Goal: Navigation & Orientation: Find specific page/section

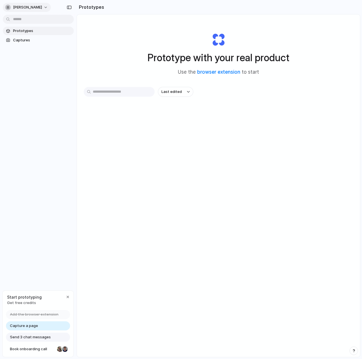
click at [38, 9] on button "[PERSON_NAME]" at bounding box center [27, 7] width 48 height 9
drag, startPoint x: 144, startPoint y: 29, endPoint x: 138, endPoint y: 34, distance: 7.8
click at [144, 29] on div "Settings Invite members Change theme Sign out" at bounding box center [181, 179] width 362 height 359
click at [27, 5] on span "[PERSON_NAME]" at bounding box center [27, 8] width 29 height 6
click at [62, 62] on li "Neutral dark" at bounding box center [68, 65] width 33 height 9
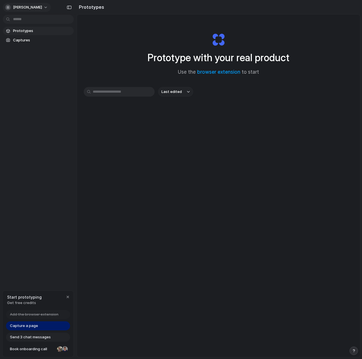
click at [36, 11] on button "[PERSON_NAME]" at bounding box center [27, 7] width 48 height 9
click at [70, 56] on li "Dark" at bounding box center [70, 56] width 37 height 9
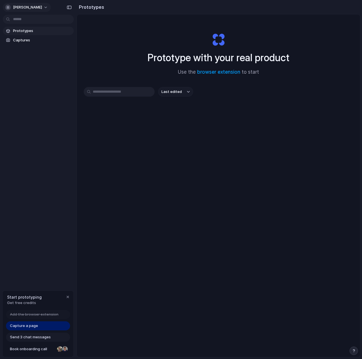
click at [35, 9] on span "[PERSON_NAME]" at bounding box center [27, 8] width 29 height 6
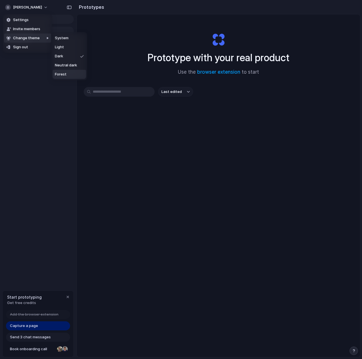
click at [64, 75] on span "Forest" at bounding box center [61, 75] width 12 height 6
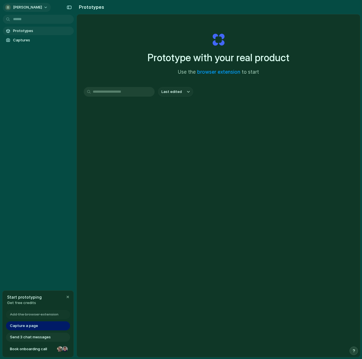
click at [33, 7] on span "[PERSON_NAME]" at bounding box center [27, 8] width 29 height 6
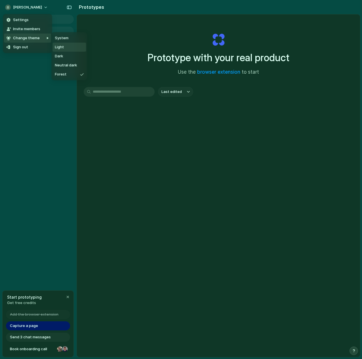
click at [66, 47] on li "Light" at bounding box center [68, 47] width 33 height 9
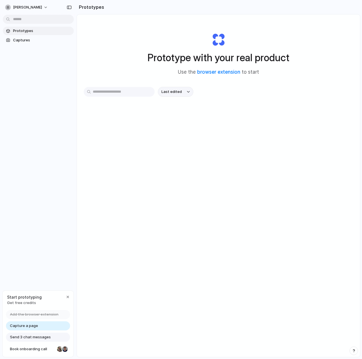
click at [188, 93] on button "Last edited" at bounding box center [175, 92] width 35 height 10
click at [271, 67] on div "Last edited Last created Alphabetical" at bounding box center [181, 179] width 362 height 359
click at [33, 8] on span "[PERSON_NAME]" at bounding box center [27, 8] width 29 height 6
click at [28, 18] on li "Settings" at bounding box center [27, 19] width 47 height 9
click at [40, 37] on span "Captures" at bounding box center [42, 40] width 58 height 6
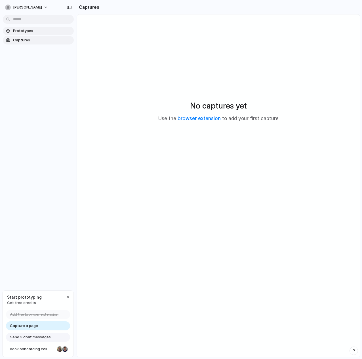
click at [34, 30] on span "Prototypes" at bounding box center [42, 31] width 58 height 6
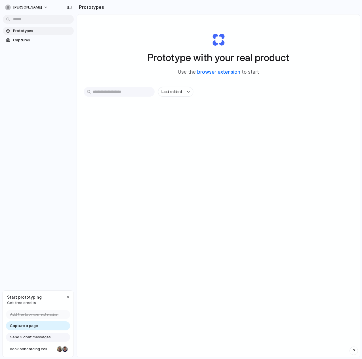
click at [209, 72] on link "browser extension" at bounding box center [218, 72] width 43 height 6
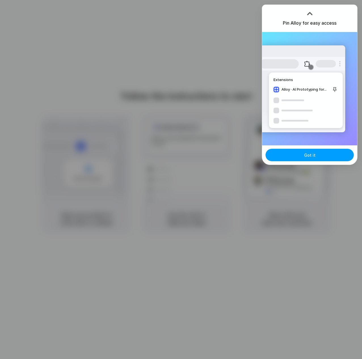
click at [290, 158] on button "Got it" at bounding box center [309, 155] width 88 height 12
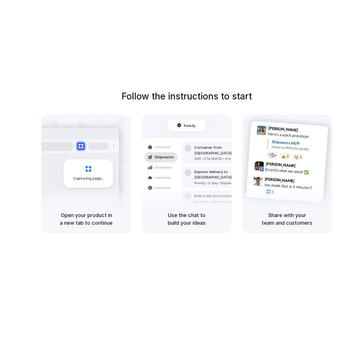
click at [181, 180] on div at bounding box center [181, 180] width 0 height 0
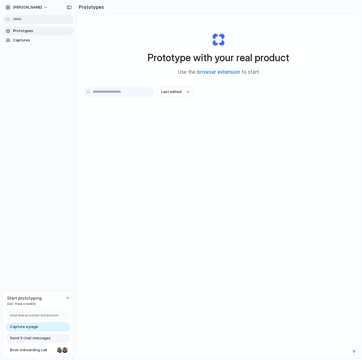
click at [308, 96] on div "Last edited" at bounding box center [219, 92] width 270 height 10
click at [181, 180] on div at bounding box center [181, 180] width 0 height 0
click at [43, 41] on span "Captures" at bounding box center [42, 40] width 58 height 6
